Goal: Information Seeking & Learning: Learn about a topic

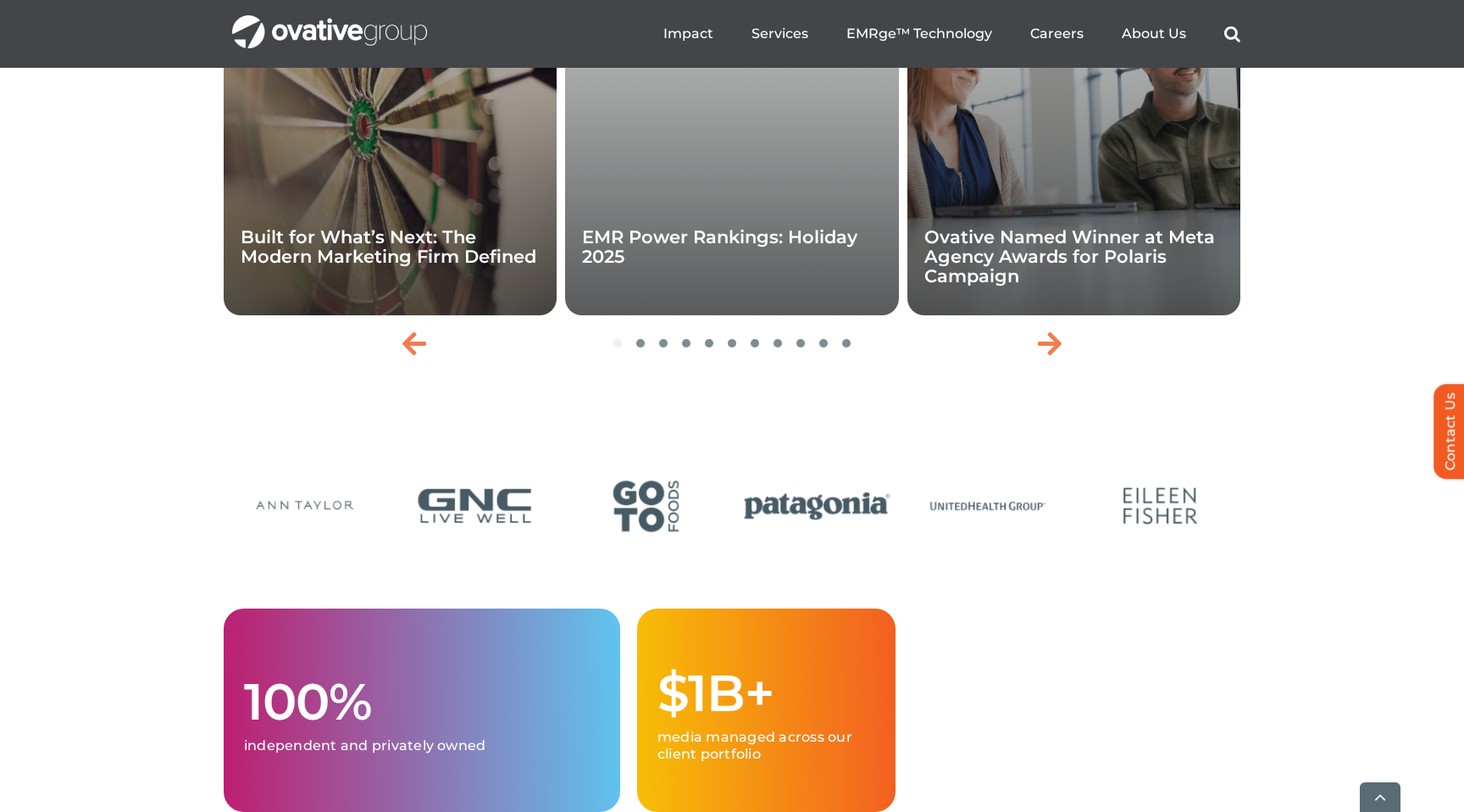
scroll to position [3932, 0]
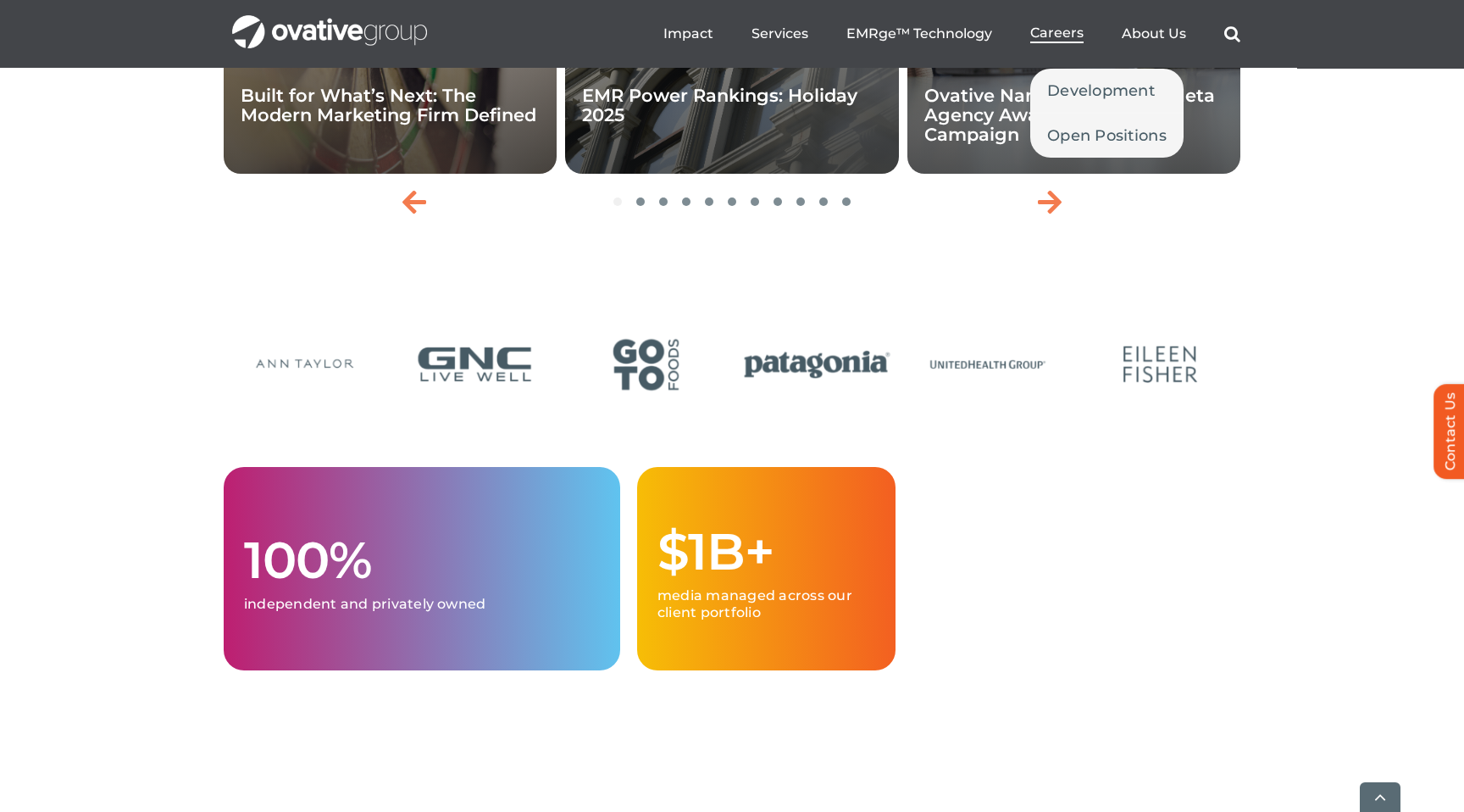
click at [1067, 34] on span "Careers" at bounding box center [1057, 33] width 54 height 17
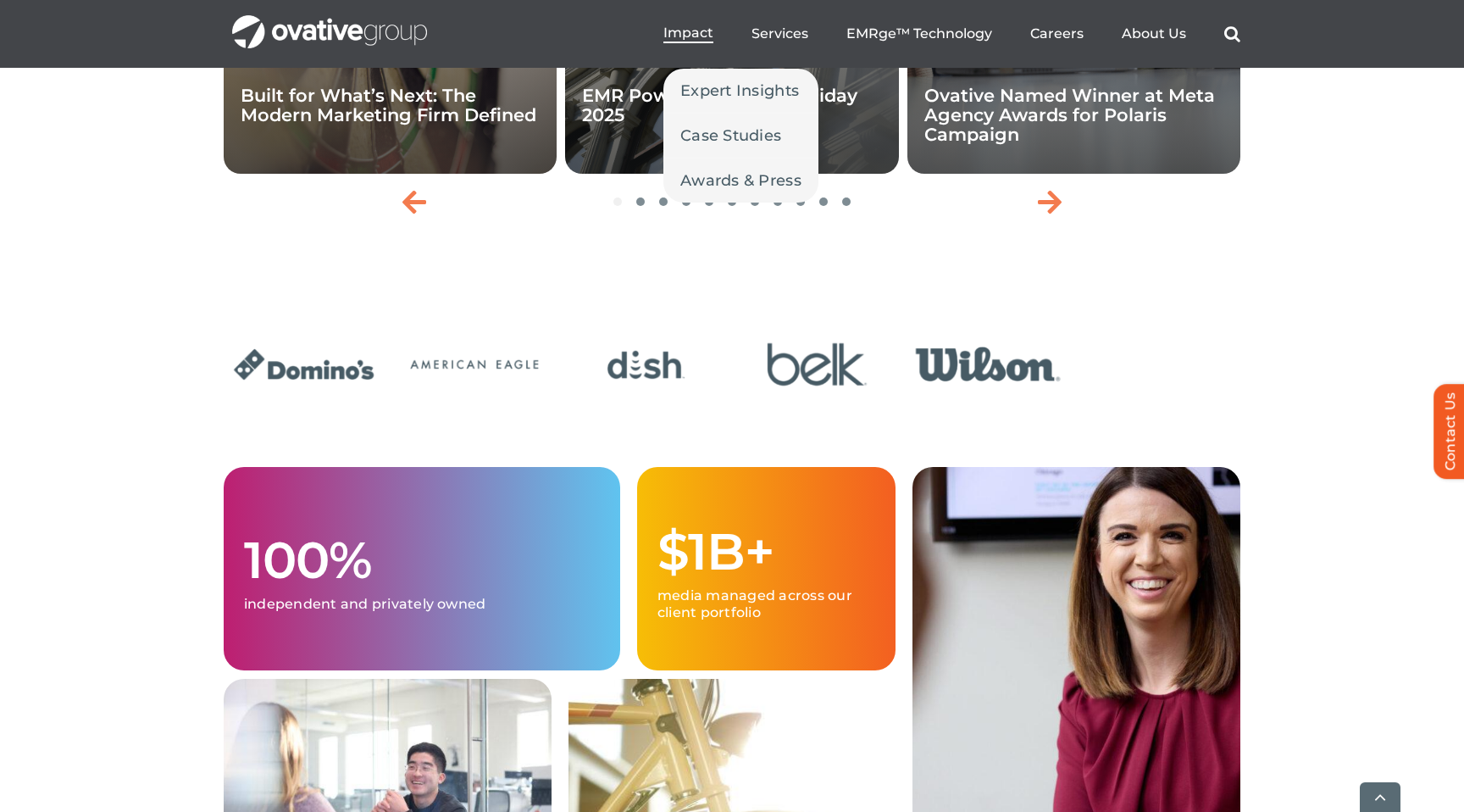
click at [693, 35] on span "Impact" at bounding box center [689, 33] width 50 height 17
click at [716, 123] on span "Case Studies" at bounding box center [731, 135] width 100 height 24
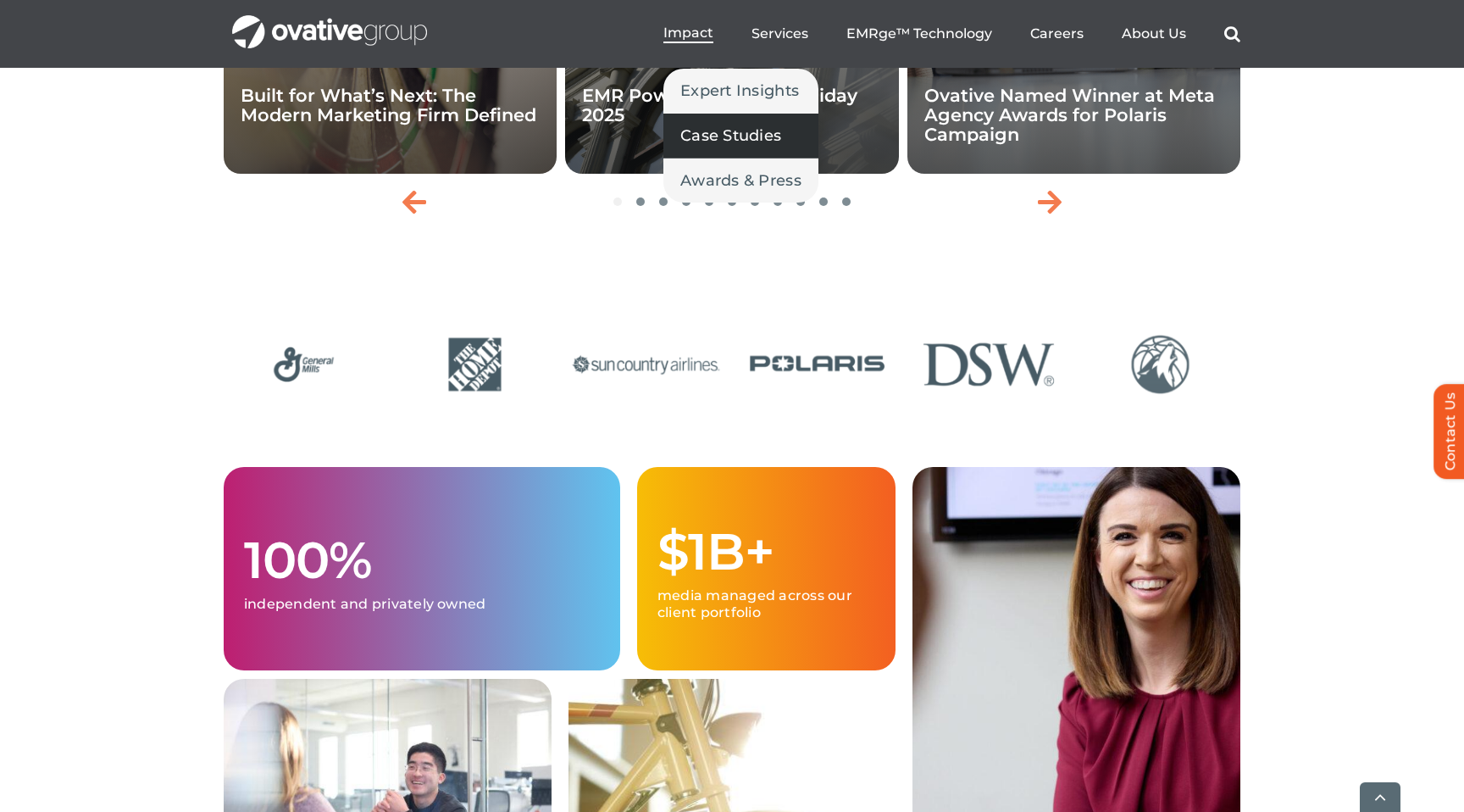
click at [727, 131] on span "Case Studies" at bounding box center [731, 135] width 100 height 24
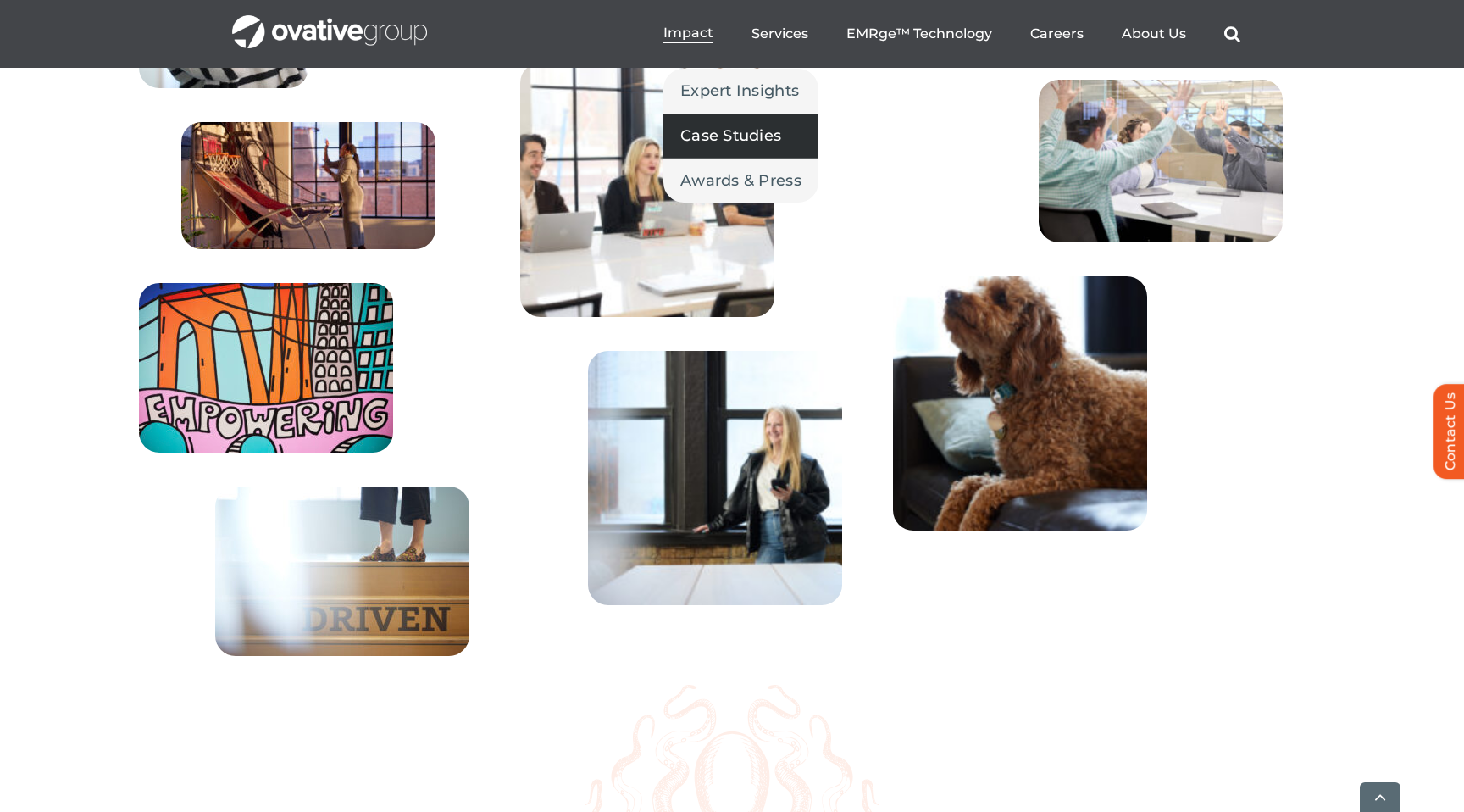
scroll to position [6212, 0]
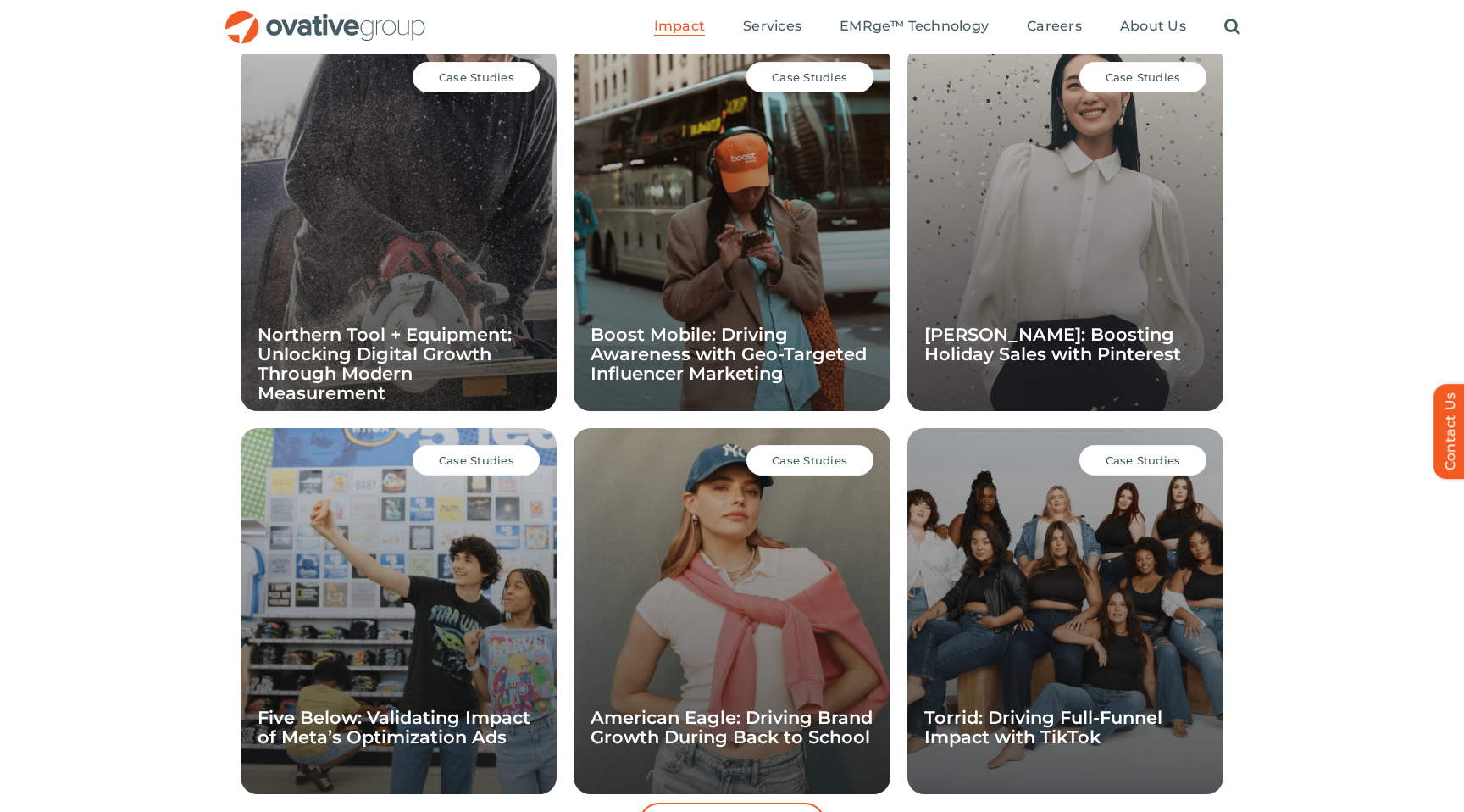
scroll to position [1206, 0]
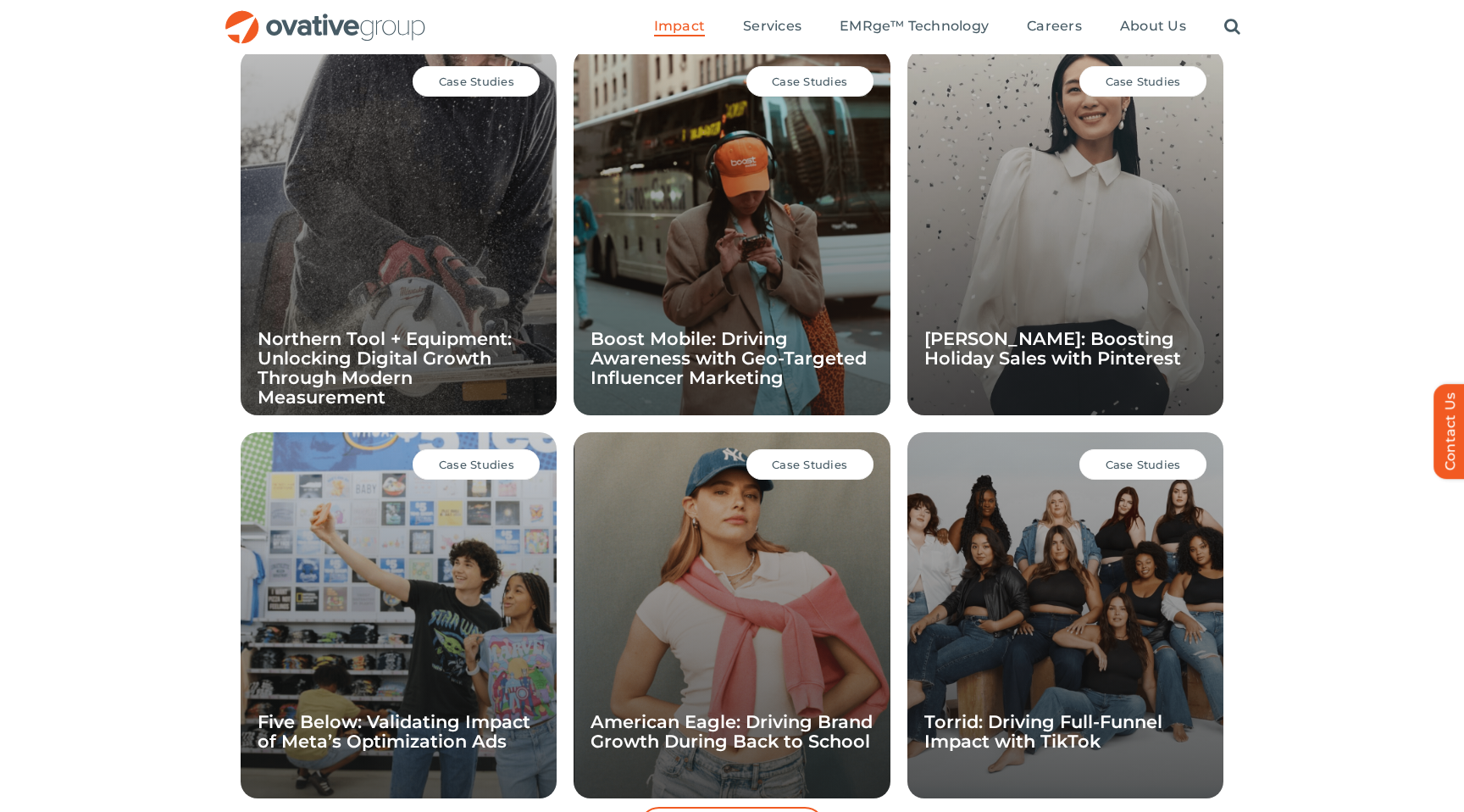
click at [370, 285] on div "Case Studies Northern Tool + Equipment: Unlocking Digital Growth Through Modern…" at bounding box center [399, 232] width 316 height 366
click at [462, 87] on span "Case Studies" at bounding box center [477, 81] width 76 height 14
click at [465, 79] on span "Case Studies" at bounding box center [477, 81] width 76 height 14
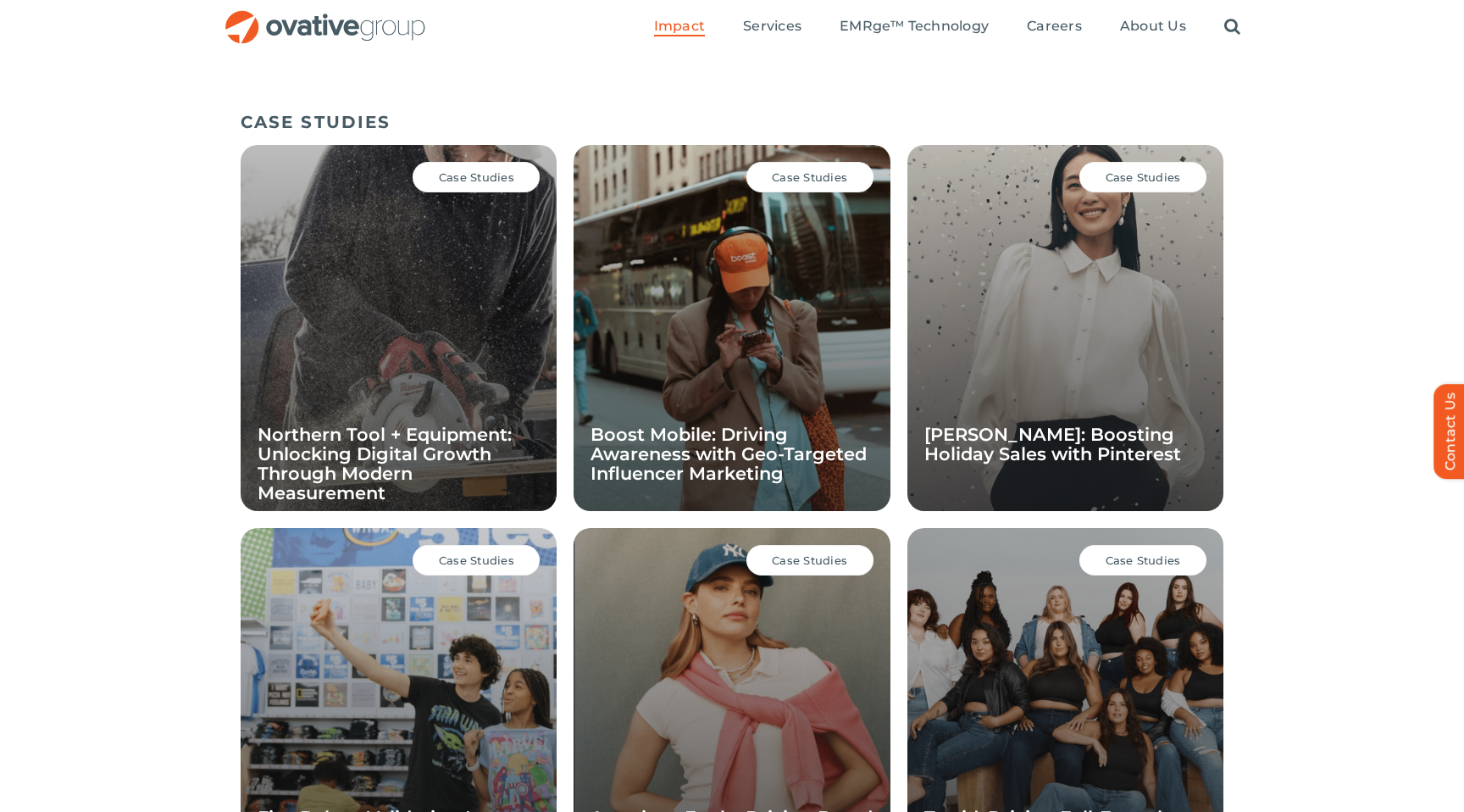
scroll to position [1094, 0]
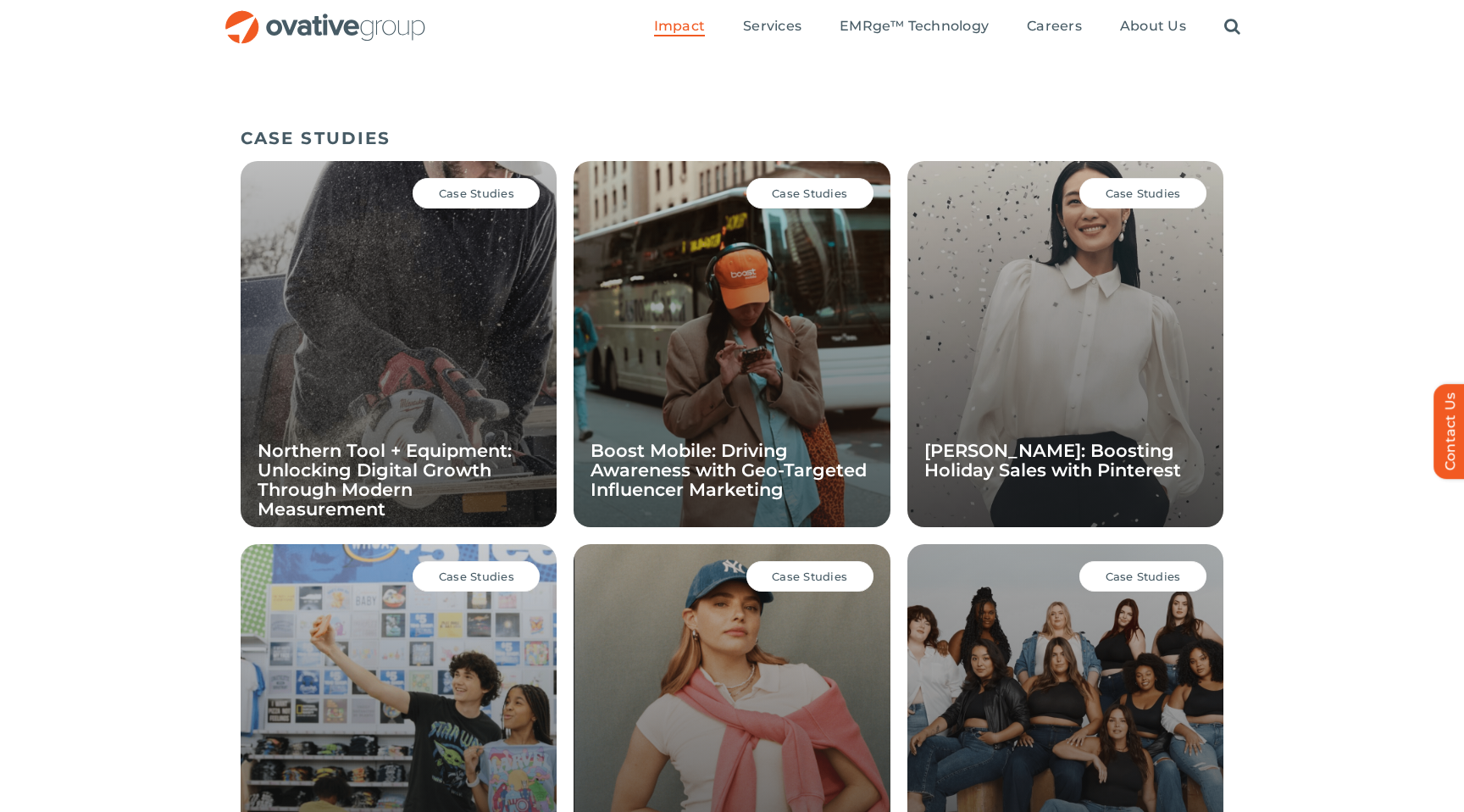
click at [462, 198] on span "Case Studies" at bounding box center [477, 194] width 76 height 14
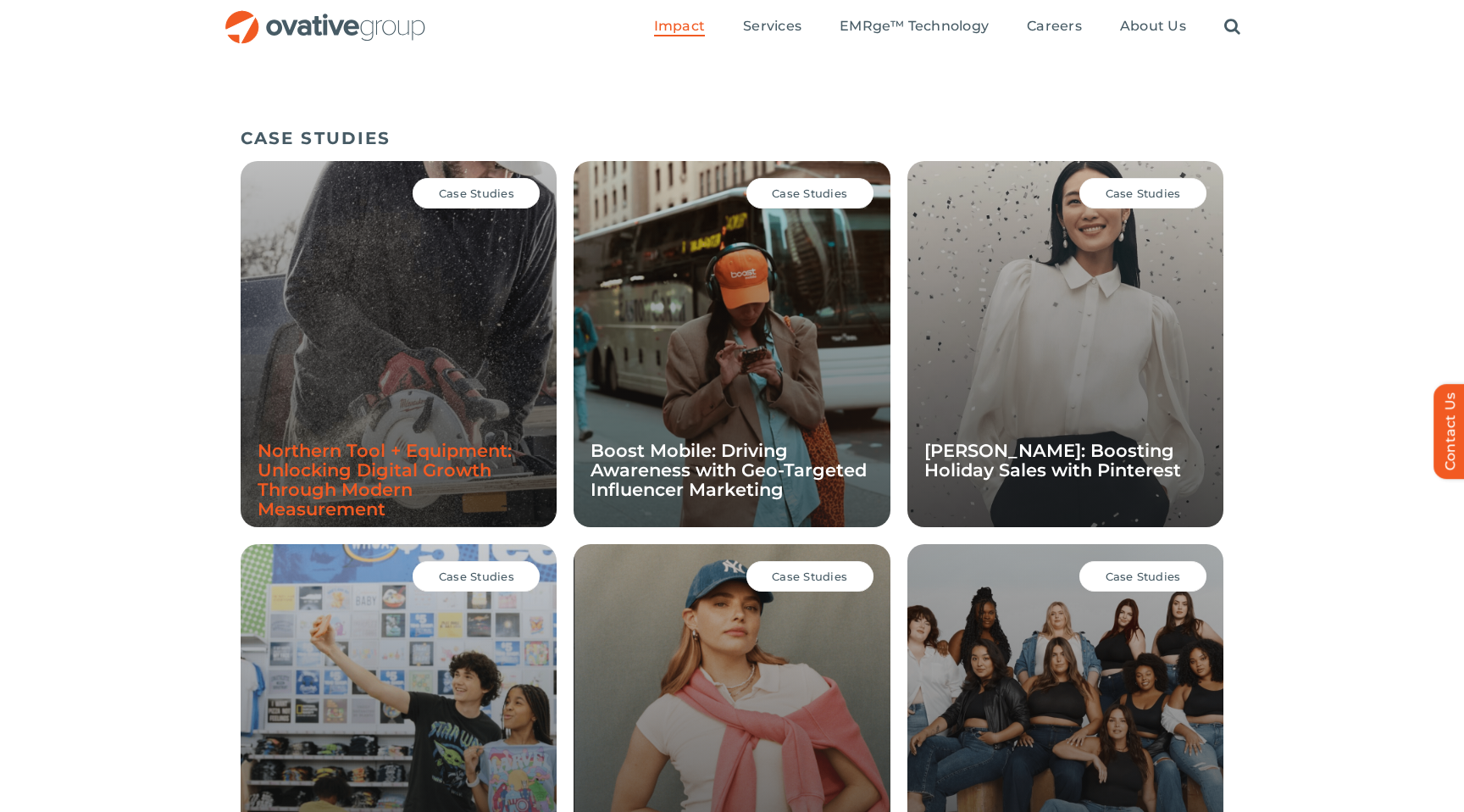
click at [413, 448] on link "Northern Tool + Equipment: Unlocking Digital Growth Through Modern Measurement" at bounding box center [385, 479] width 254 height 80
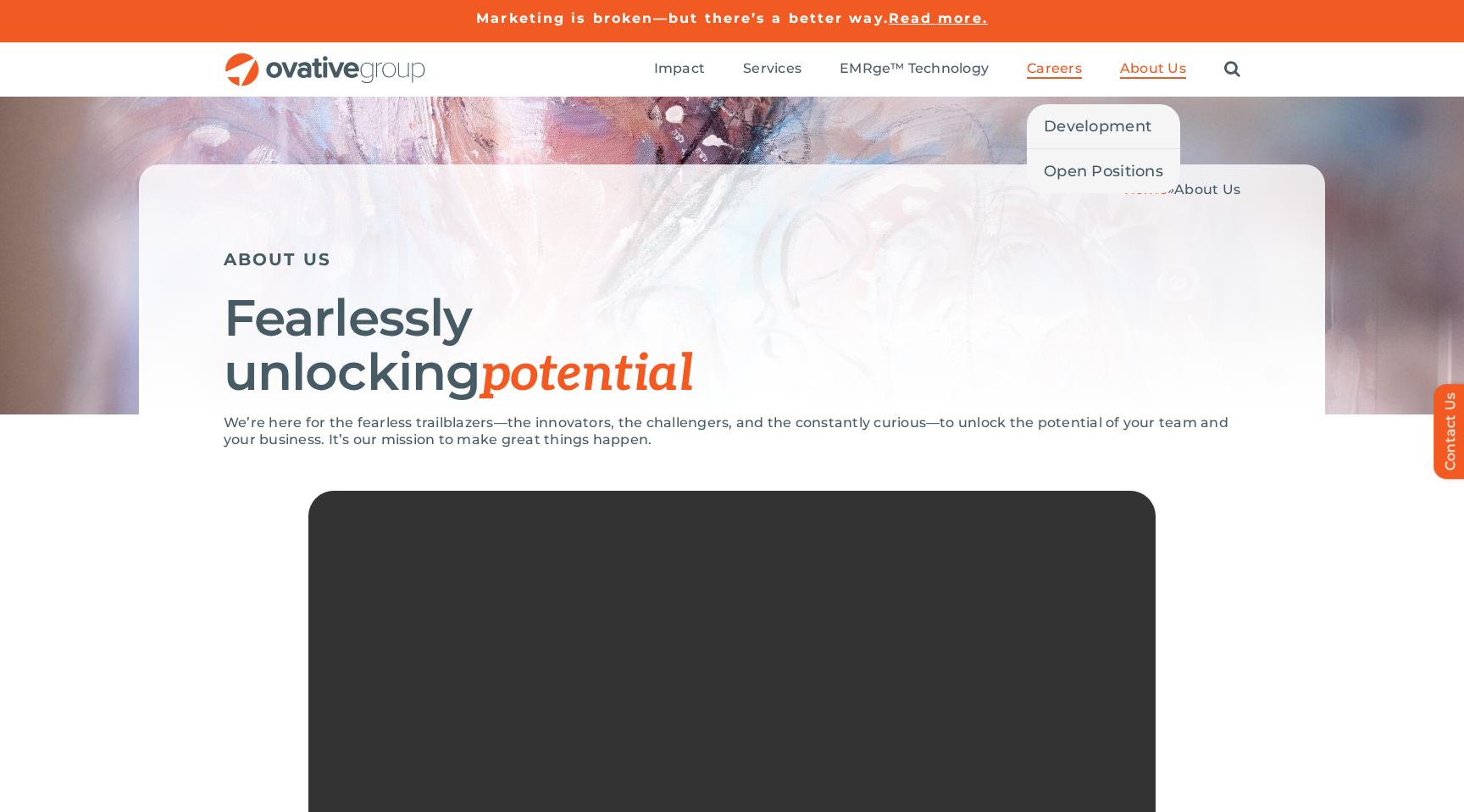
click at [1077, 66] on span "Careers" at bounding box center [1054, 69] width 55 height 17
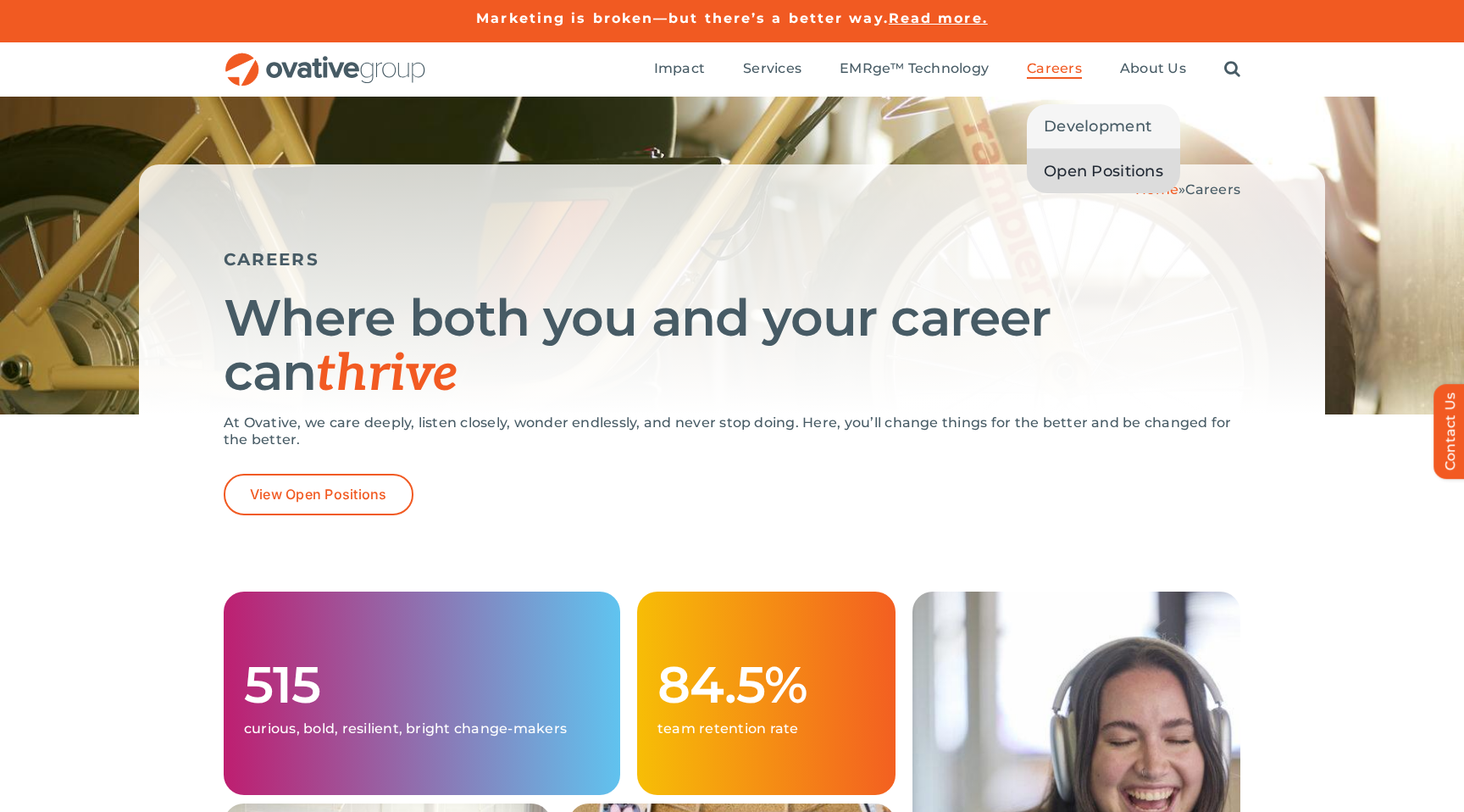
click at [1062, 164] on span "Open Positions" at bounding box center [1103, 171] width 119 height 24
